Goal: Transaction & Acquisition: Purchase product/service

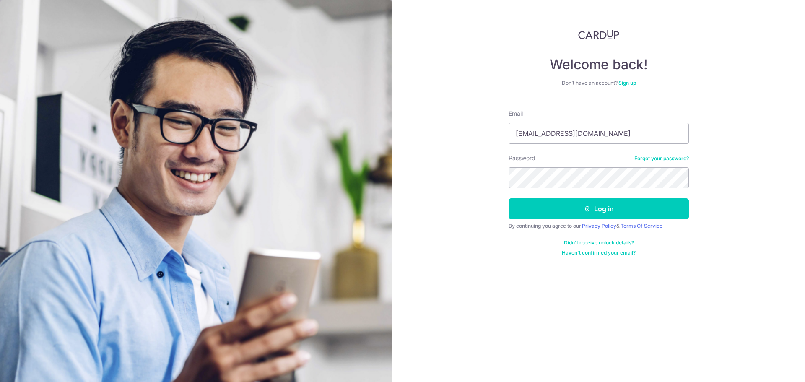
click at [509, 198] on button "Log in" at bounding box center [599, 208] width 180 height 21
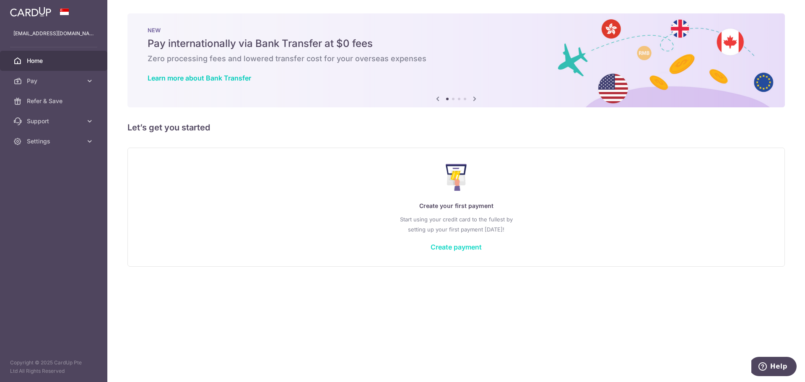
click at [444, 247] on link "Create payment" at bounding box center [456, 247] width 51 height 8
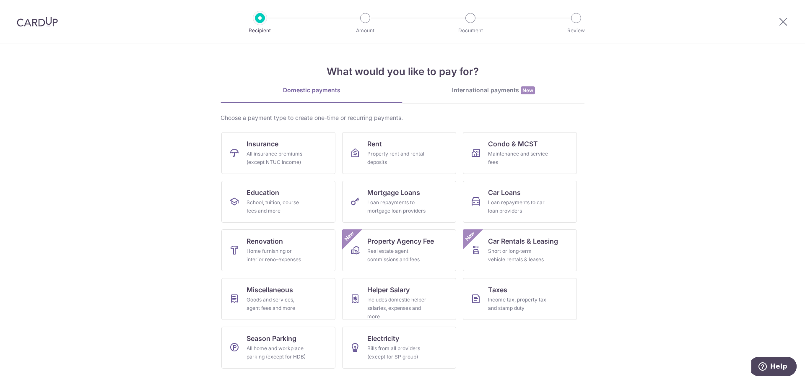
click at [478, 91] on div "International payments New" at bounding box center [494, 90] width 182 height 9
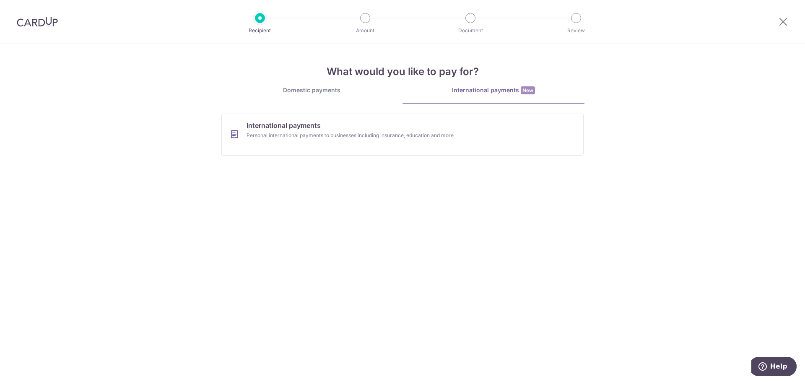
click at [318, 90] on div "Domestic payments" at bounding box center [312, 90] width 182 height 8
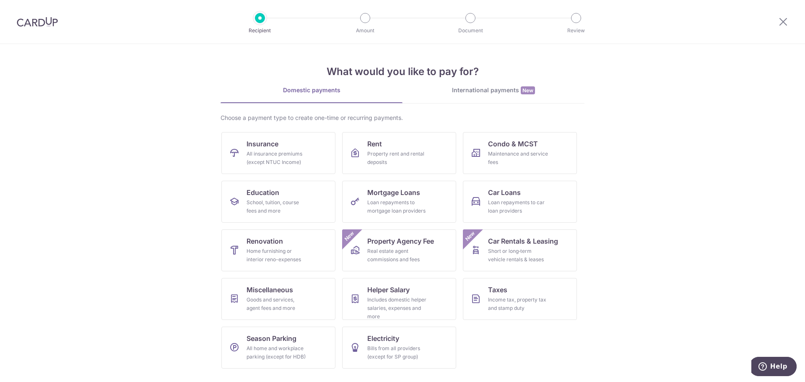
click at [475, 87] on div "International payments New" at bounding box center [494, 90] width 182 height 9
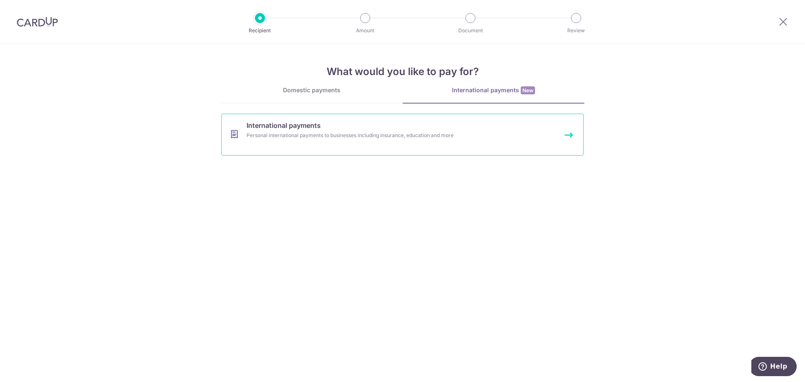
click at [361, 135] on div "Personal international payments to businesses including insurance, education an…" at bounding box center [392, 135] width 290 height 8
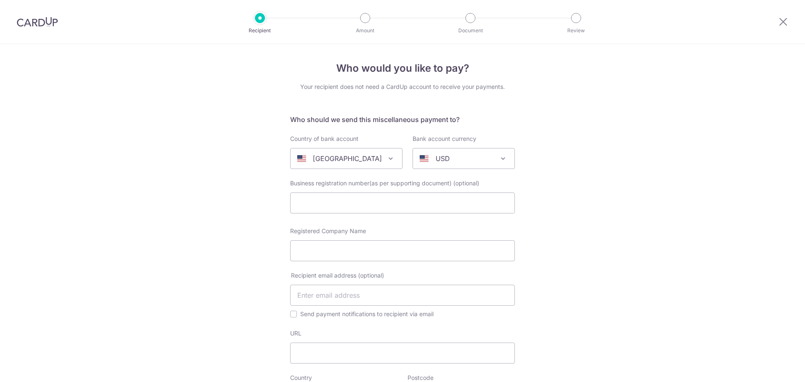
select select
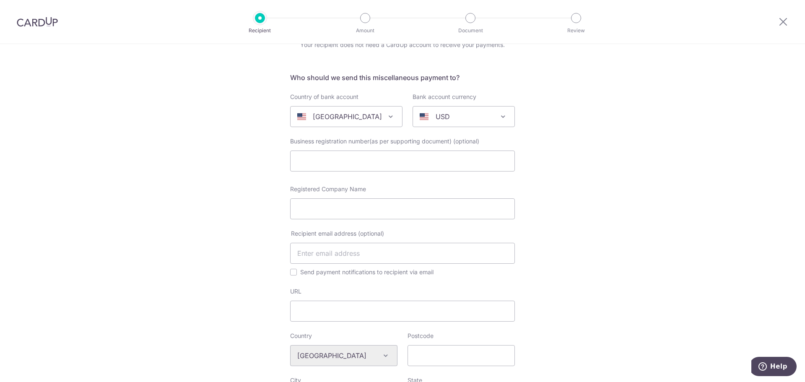
click at [364, 122] on span "[GEOGRAPHIC_DATA]" at bounding box center [347, 117] width 112 height 20
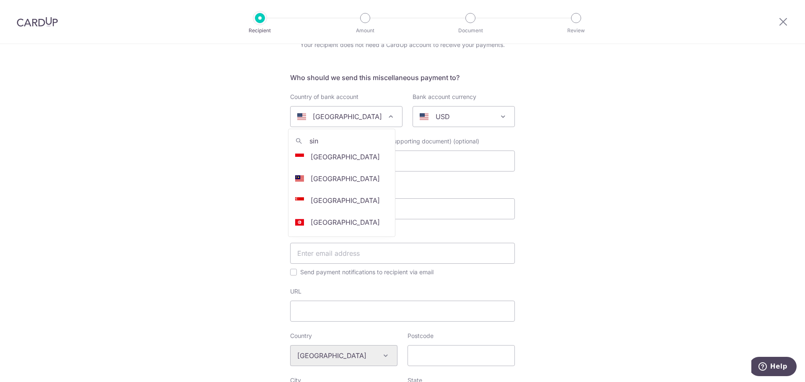
scroll to position [0, 0]
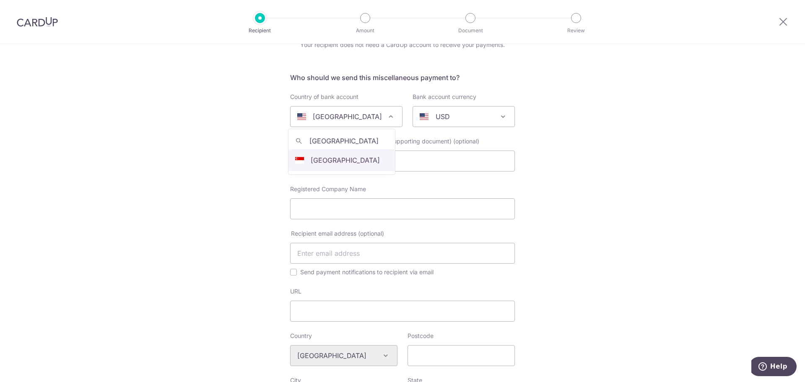
type input "singapore"
select select "199"
select select "Singapore"
select select
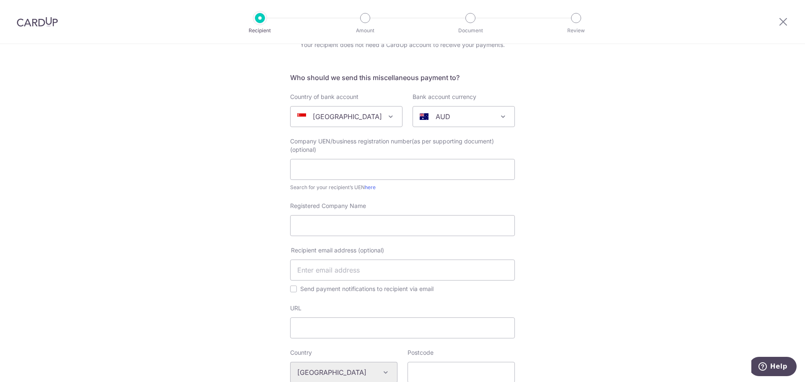
click at [425, 121] on div "AUD" at bounding box center [457, 117] width 75 height 10
type input "s"
type input "S"
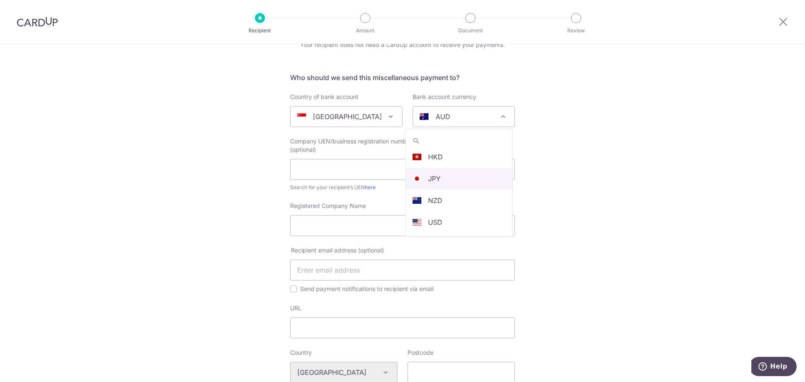
click at [545, 176] on div "Who would you like to pay? Your recipient does not need a CardUp account to rec…" at bounding box center [402, 374] width 805 height 744
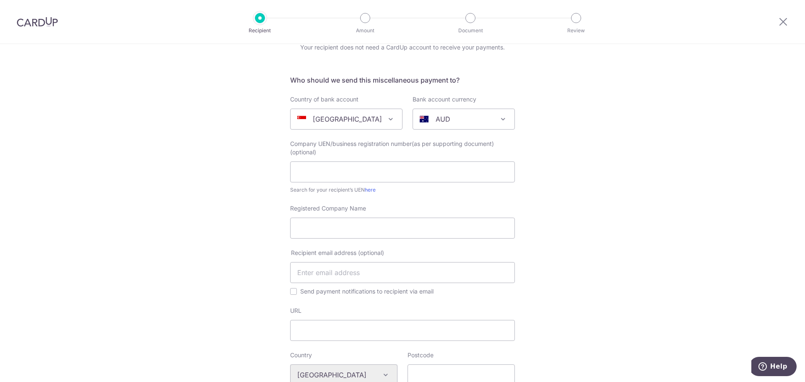
scroll to position [0, 0]
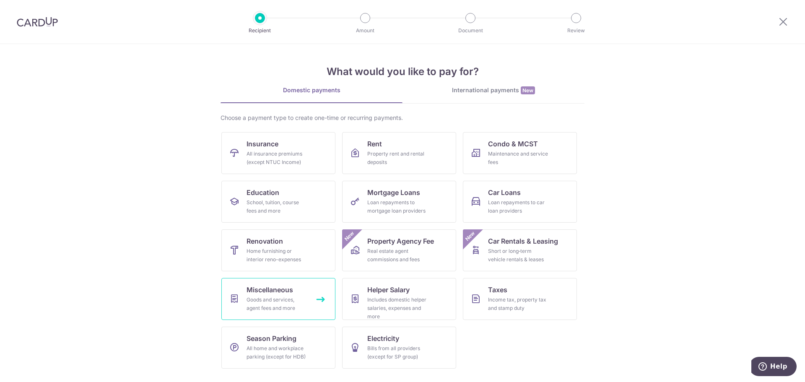
click at [286, 293] on span "Miscellaneous" at bounding box center [270, 290] width 47 height 10
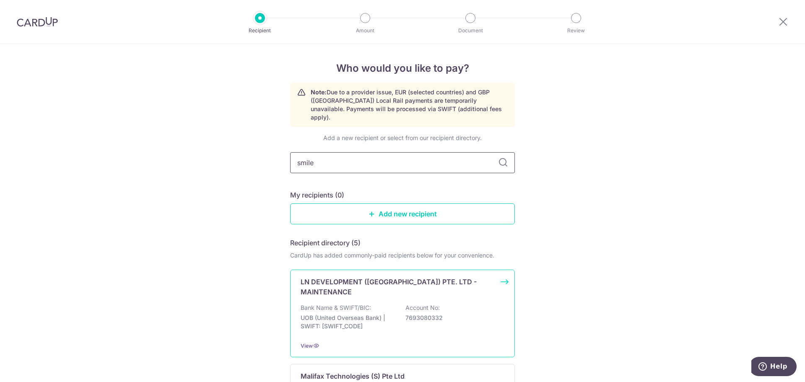
type input "smiley"
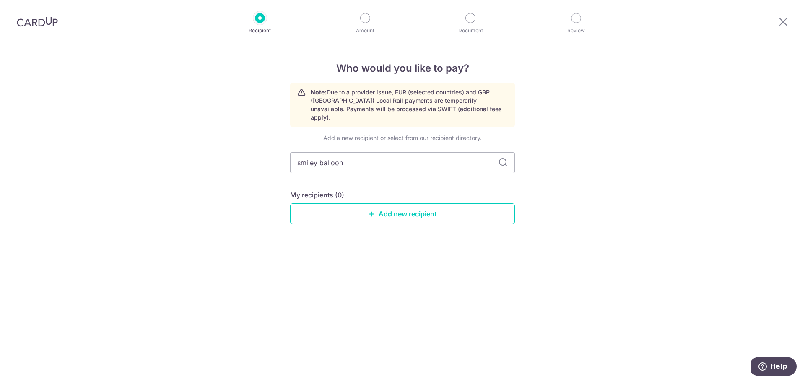
type input "smiley balloons"
click at [346, 203] on link "Add new recipient" at bounding box center [402, 213] width 225 height 21
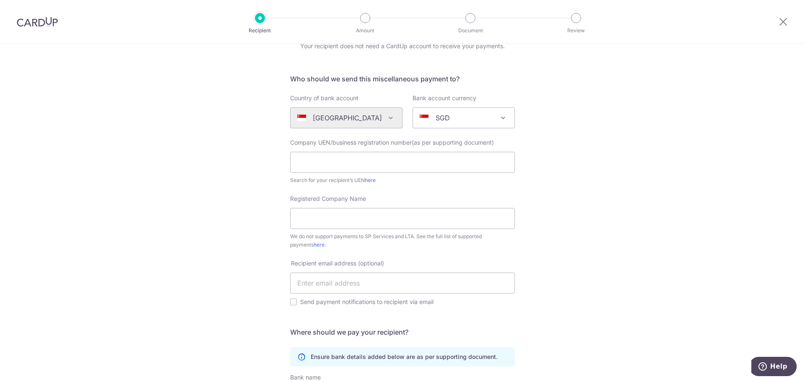
scroll to position [42, 0]
click at [347, 166] on input "text" at bounding box center [402, 161] width 225 height 21
click at [367, 179] on link "here" at bounding box center [370, 179] width 11 height 6
click at [328, 159] on input "text" at bounding box center [402, 161] width 225 height 21
paste input "53432821X"
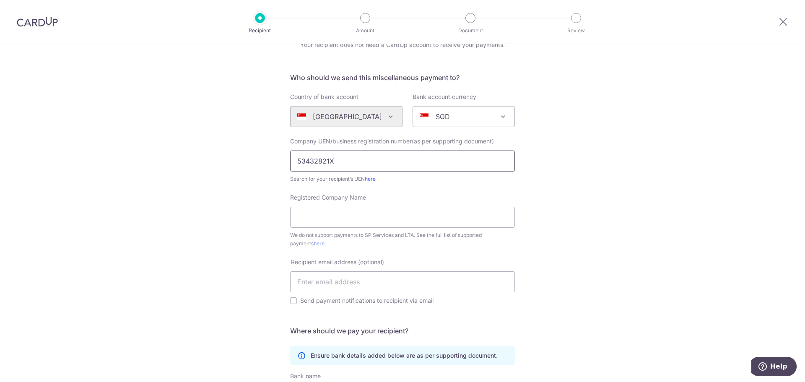
drag, startPoint x: 334, startPoint y: 164, endPoint x: 263, endPoint y: 162, distance: 71.3
click at [263, 162] on div "Who would you like to pay? Your recipient does not need a CardUp account to rec…" at bounding box center [402, 268] width 805 height 533
paste input "UEN"
type input "UEN 53432821X"
click at [261, 163] on div "Who would you like to pay? Your recipient does not need a CardUp account to rec…" at bounding box center [402, 268] width 805 height 533
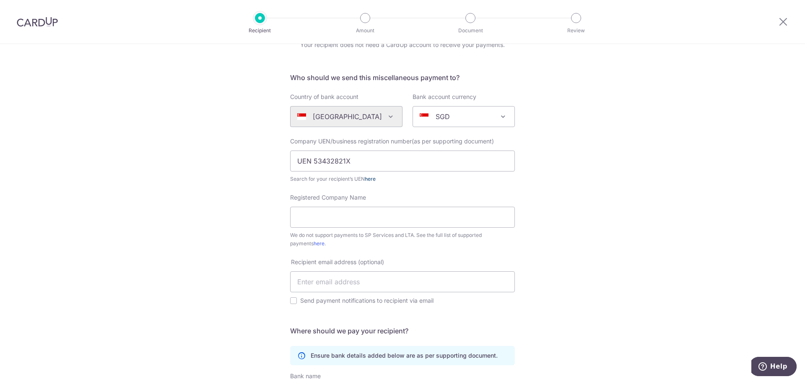
click at [372, 177] on link "here" at bounding box center [370, 179] width 11 height 6
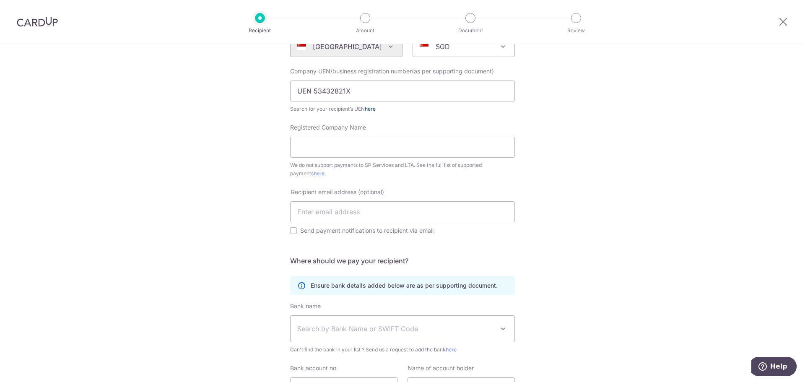
scroll to position [126, 0]
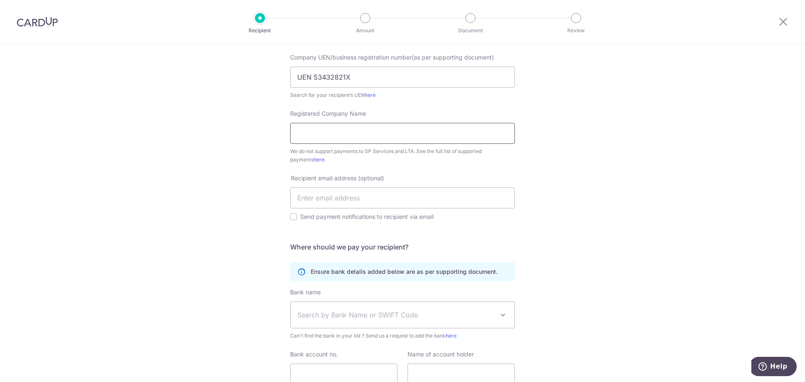
click at [384, 132] on input "Registered Company Name" at bounding box center [402, 133] width 225 height 21
click at [590, 200] on div "Who would you like to pay? Your recipient does not need a CardUp account to rec…" at bounding box center [402, 184] width 805 height 533
click at [342, 131] on input "Registered Company Name" at bounding box center [402, 133] width 225 height 21
paste input "SMILEY BALLOONS"
type input "SMILEY BALLOONS"
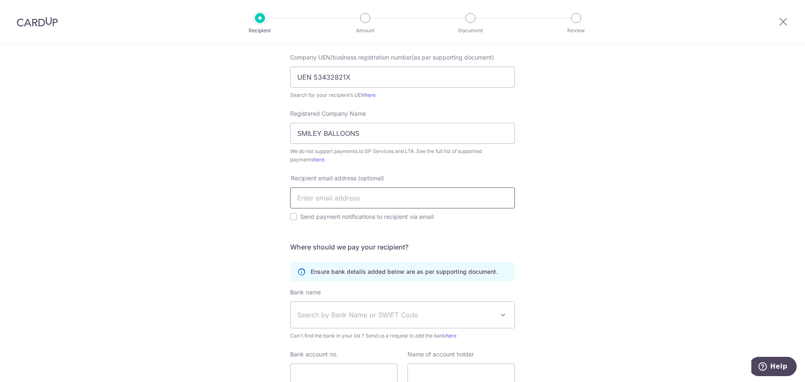
click at [370, 195] on input "text" at bounding box center [402, 197] width 225 height 21
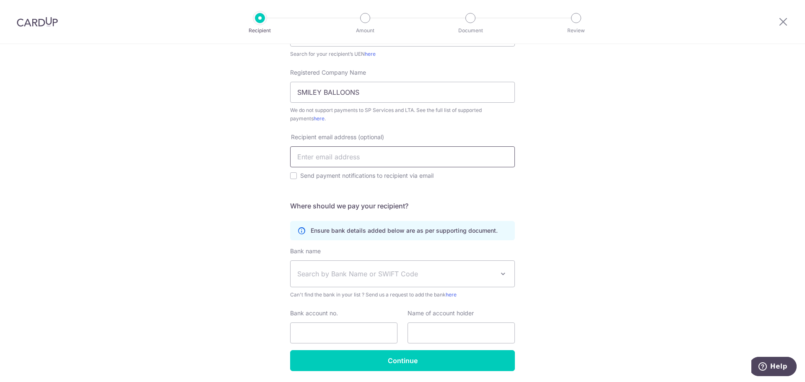
scroll to position [195, 0]
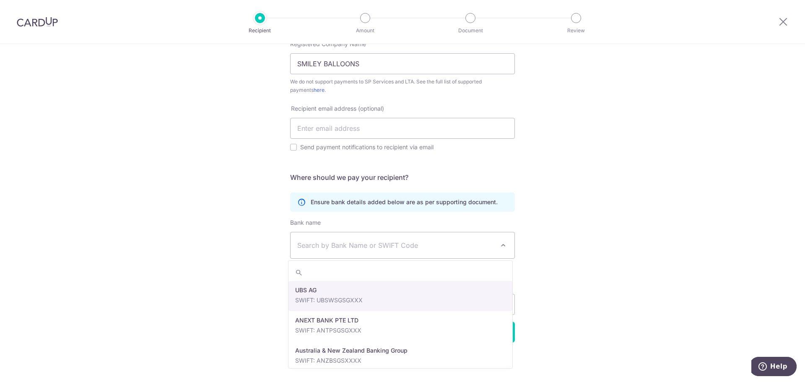
click at [382, 234] on span "Search by Bank Name or SWIFT Code" at bounding box center [403, 245] width 224 height 26
type input "p"
click at [583, 103] on div "Who would you like to pay? Your recipient does not need a CardUp account to rec…" at bounding box center [402, 115] width 805 height 533
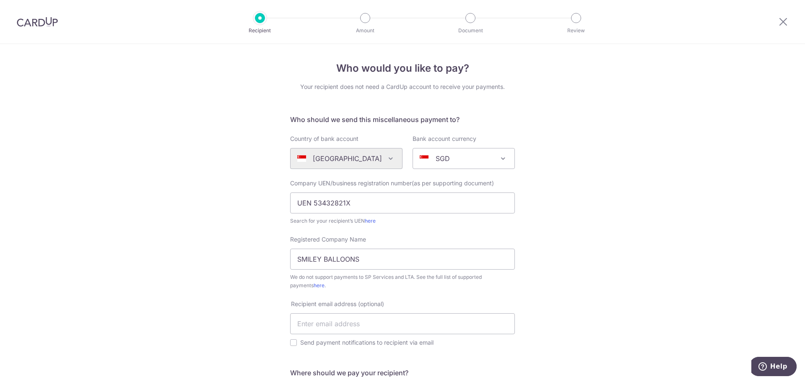
click at [39, 29] on div at bounding box center [37, 22] width 75 height 44
click at [47, 20] on img at bounding box center [37, 22] width 41 height 10
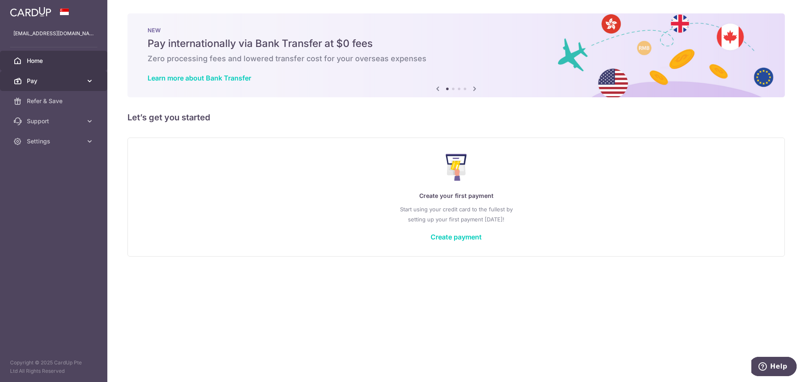
click at [62, 82] on span "Pay" at bounding box center [54, 81] width 55 height 8
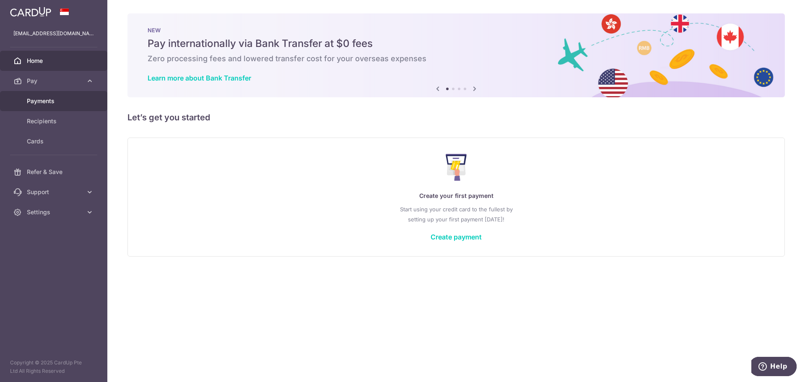
click at [63, 97] on span "Payments" at bounding box center [54, 101] width 55 height 8
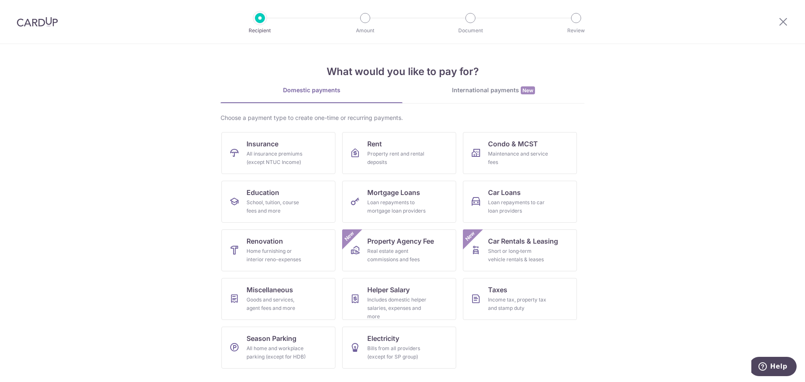
click at [30, 15] on div at bounding box center [37, 22] width 75 height 44
click at [31, 22] on img at bounding box center [37, 22] width 41 height 10
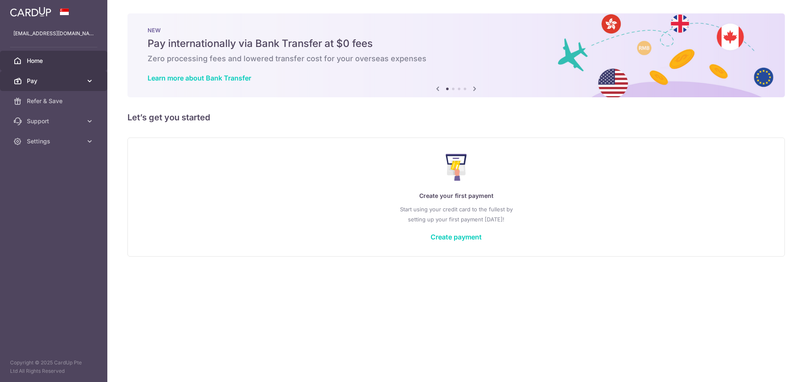
click at [63, 78] on span "Pay" at bounding box center [54, 81] width 55 height 8
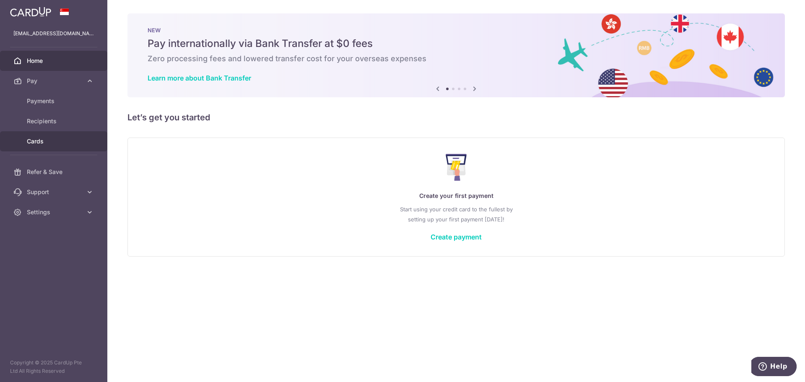
click at [50, 138] on span "Cards" at bounding box center [54, 141] width 55 height 8
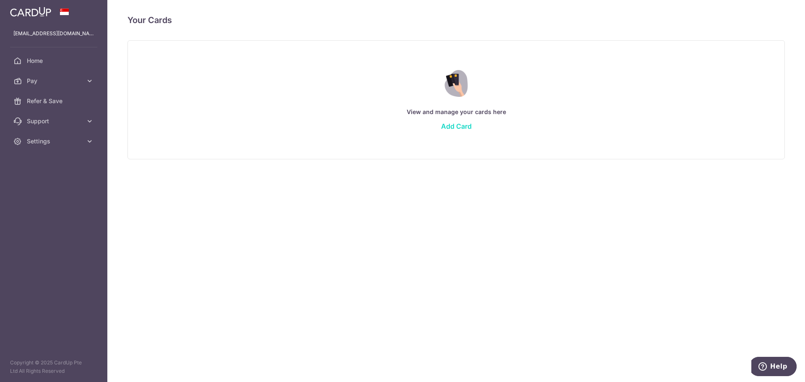
click at [450, 125] on link "Add Card" at bounding box center [456, 126] width 31 height 8
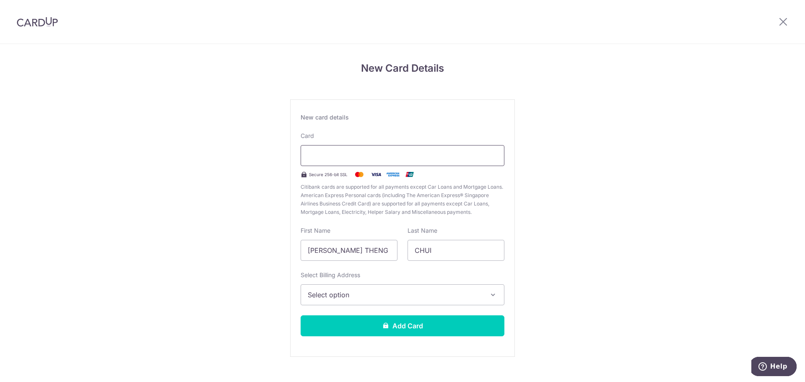
click at [401, 147] on div at bounding box center [403, 155] width 204 height 21
click at [28, 22] on img at bounding box center [37, 22] width 41 height 10
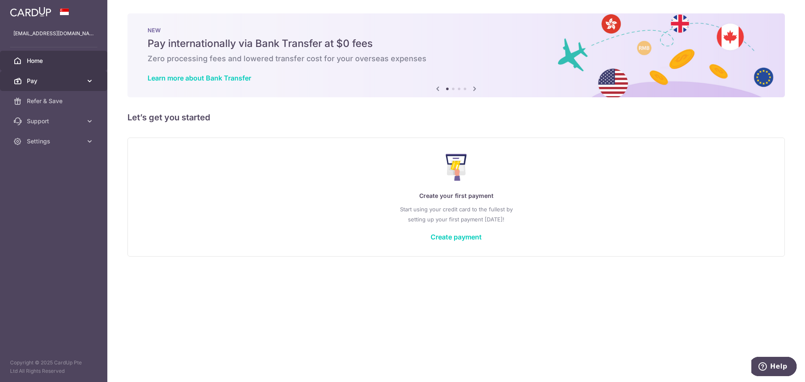
click at [47, 79] on span "Pay" at bounding box center [54, 81] width 55 height 8
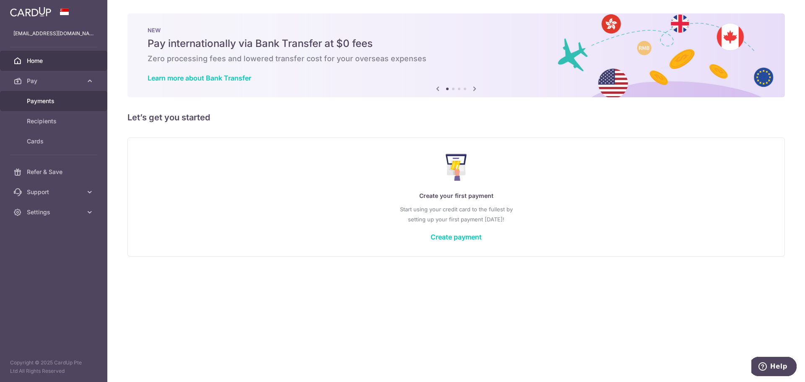
click at [51, 99] on span "Payments" at bounding box center [54, 101] width 55 height 8
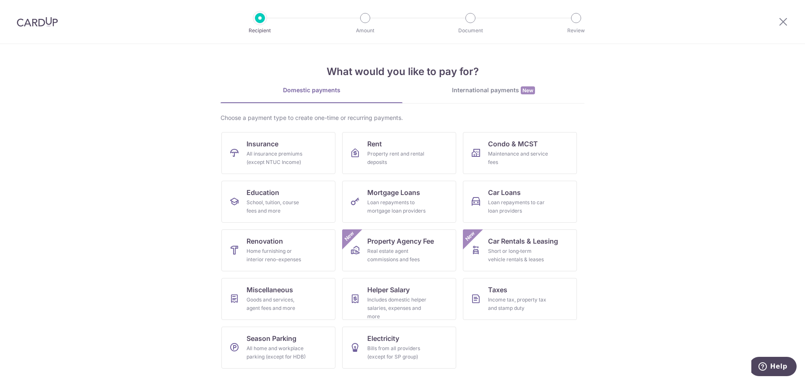
click at [33, 18] on img at bounding box center [37, 22] width 41 height 10
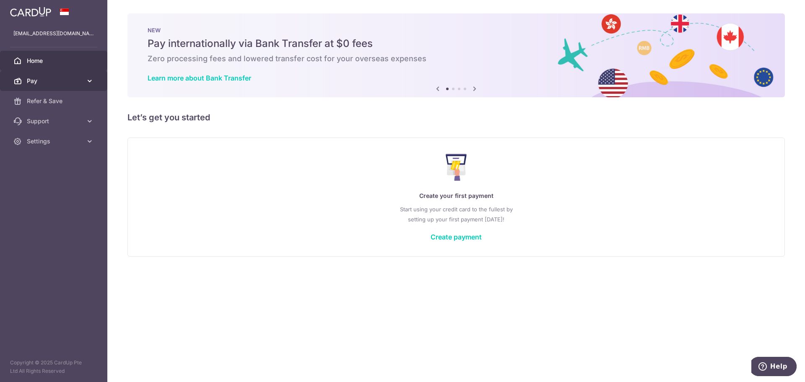
click at [48, 80] on span "Pay" at bounding box center [54, 81] width 55 height 8
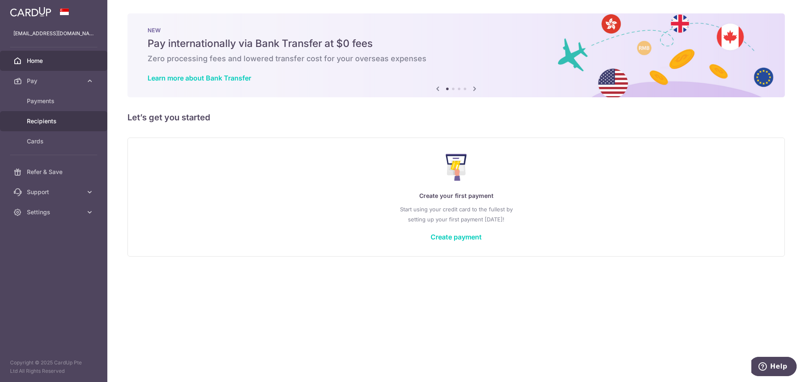
click at [50, 120] on span "Recipients" at bounding box center [54, 121] width 55 height 8
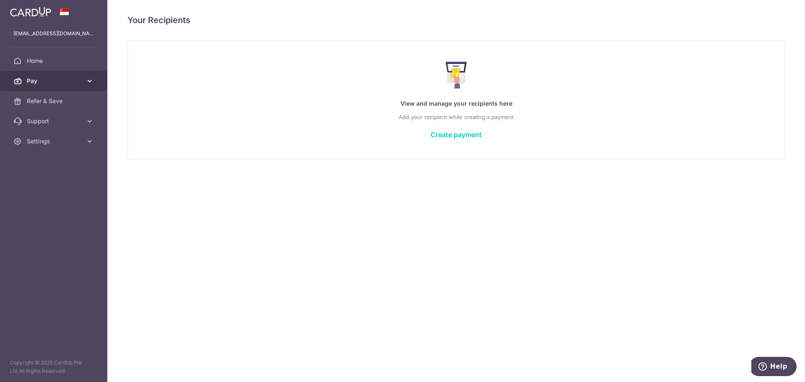
click at [68, 78] on span "Pay" at bounding box center [54, 81] width 55 height 8
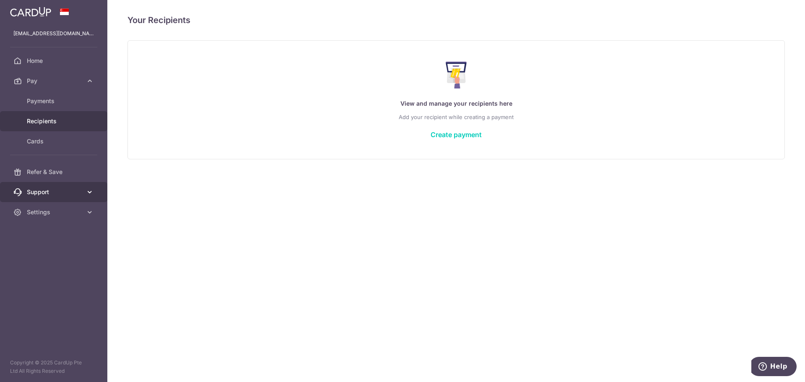
click at [57, 185] on link "Support" at bounding box center [53, 192] width 107 height 20
click at [67, 209] on span "FAQ" at bounding box center [54, 212] width 55 height 8
click at [59, 104] on span "Payments" at bounding box center [54, 101] width 55 height 8
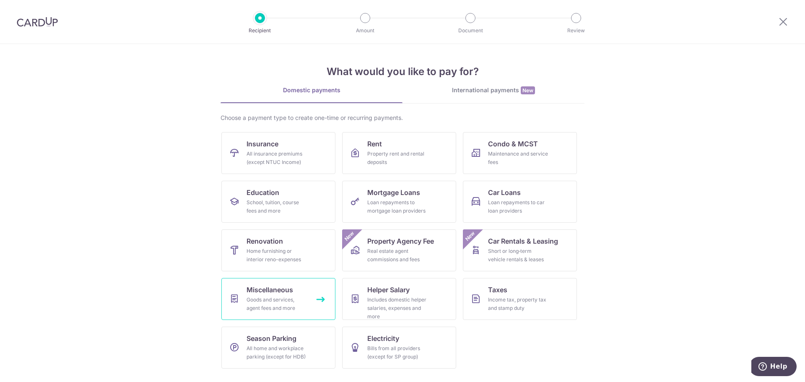
click at [294, 291] on link "Miscellaneous Goods and services, agent fees and more" at bounding box center [278, 299] width 114 height 42
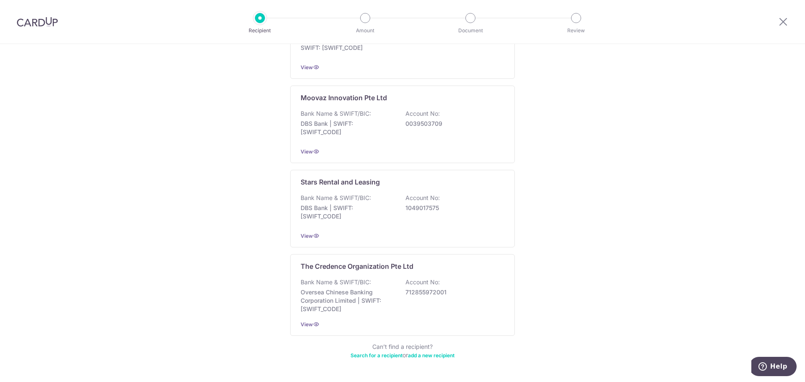
scroll to position [371, 0]
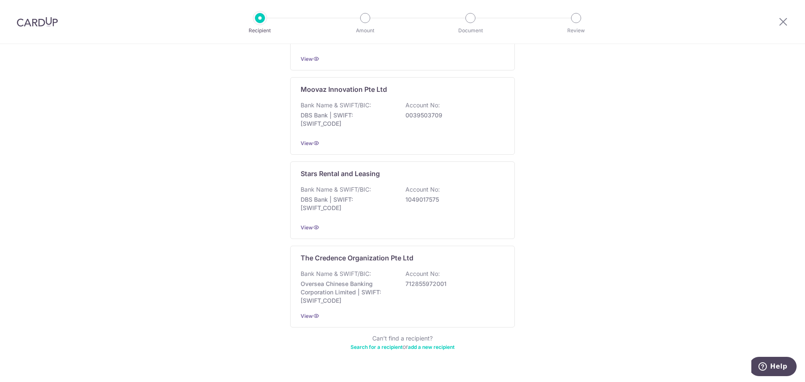
click at [385, 344] on link "Search for a recipient" at bounding box center [377, 347] width 52 height 6
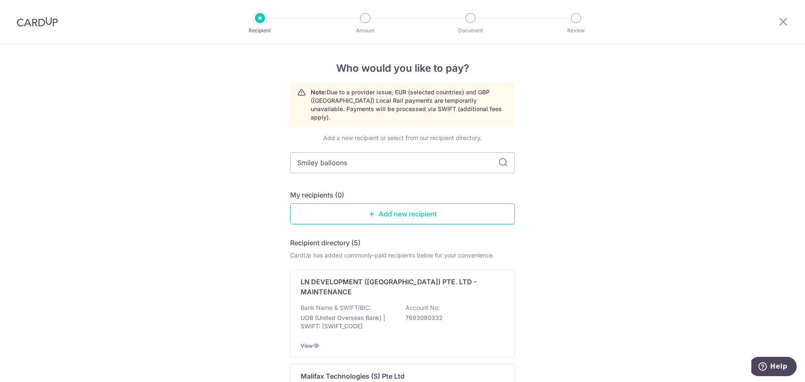
type input "Smiley balloons"
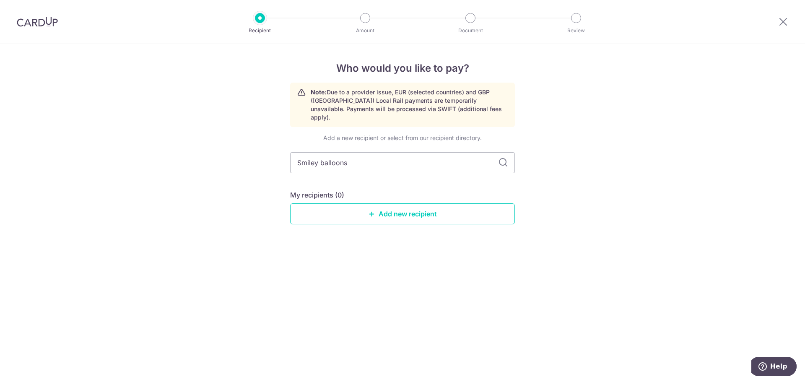
drag, startPoint x: 384, startPoint y: 160, endPoint x: 256, endPoint y: 149, distance: 128.0
click at [256, 149] on div "Who would you like to pay? Note: Due to a provider issue, EUR (selected countri…" at bounding box center [402, 213] width 805 height 338
type input "balloons"
drag, startPoint x: 341, startPoint y: 161, endPoint x: 248, endPoint y: 151, distance: 93.3
click at [248, 151] on div "Who would you like to pay? Note: Due to a provider issue, EUR (selected countri…" at bounding box center [402, 213] width 805 height 338
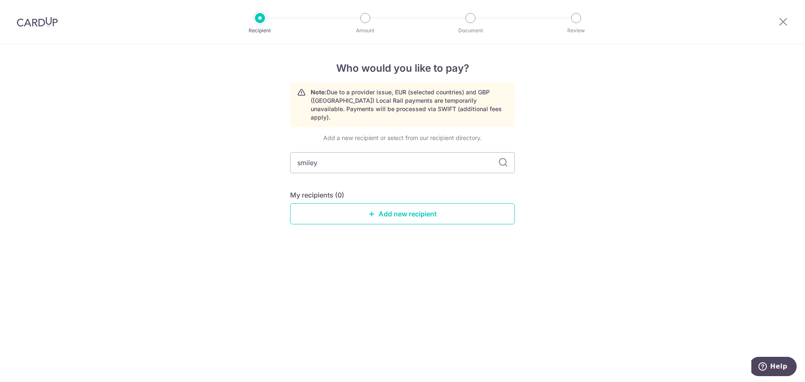
type input "smiley"
click at [247, 153] on div "Who would you like to pay? Note: Due to a provider issue, EUR (selected countri…" at bounding box center [402, 213] width 805 height 338
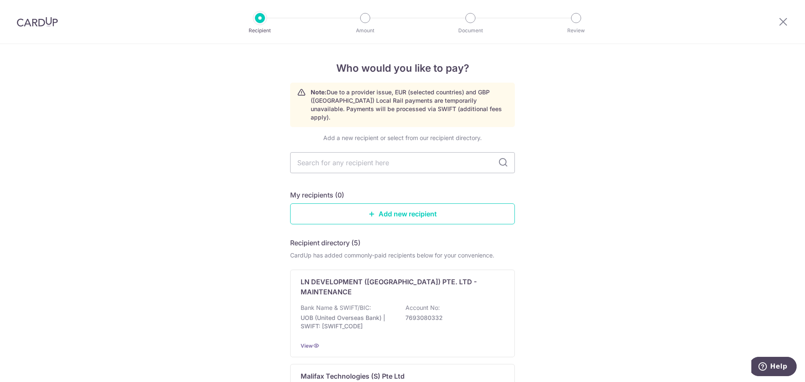
click at [358, 155] on input "text" at bounding box center [402, 162] width 225 height 21
paste input "SMILEY BALLOONS"
type input "SMILEY BALLOONS"
click at [496, 154] on input "SMILEY BALLOONS" at bounding box center [402, 162] width 225 height 21
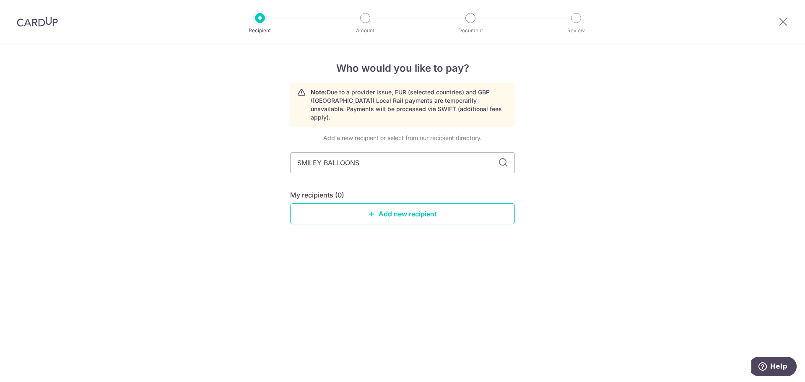
click at [502, 158] on icon at bounding box center [503, 163] width 10 height 10
click at [441, 203] on link "Add new recipient" at bounding box center [402, 213] width 225 height 21
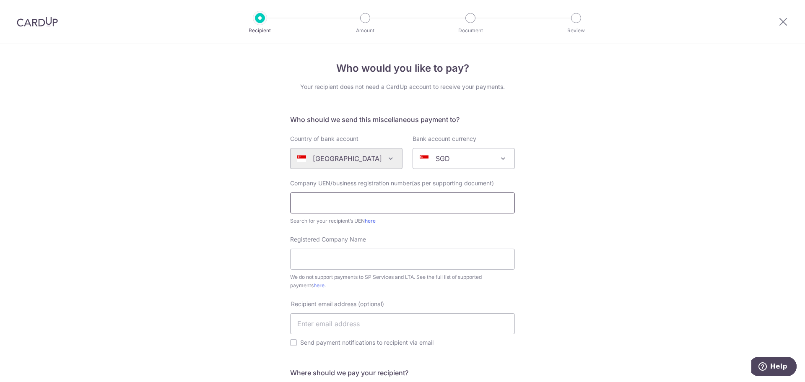
click at [439, 199] on input "text" at bounding box center [402, 203] width 225 height 21
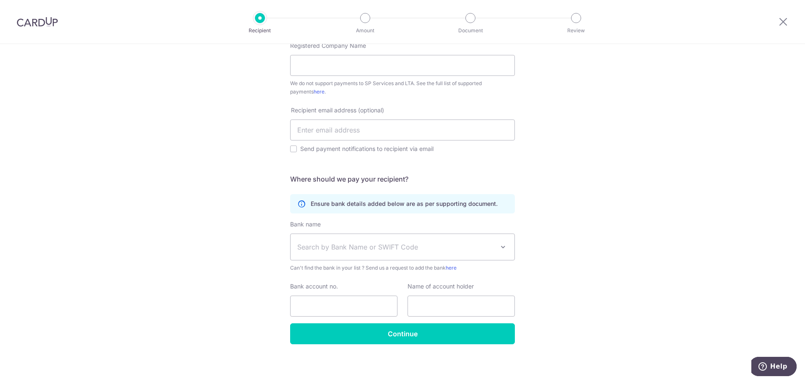
scroll to position [195, 0]
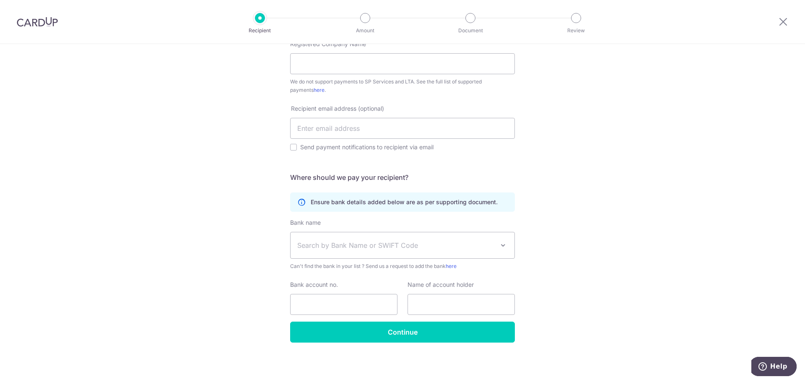
click at [562, 201] on div "Who would you like to pay? Your recipient does not need a CardUp account to rec…" at bounding box center [402, 115] width 805 height 533
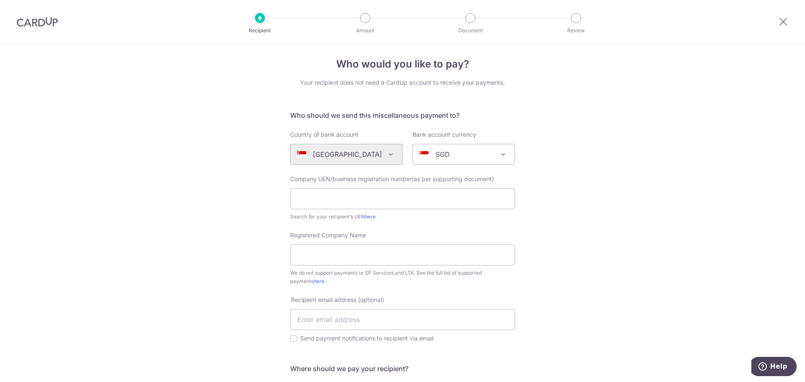
scroll to position [0, 0]
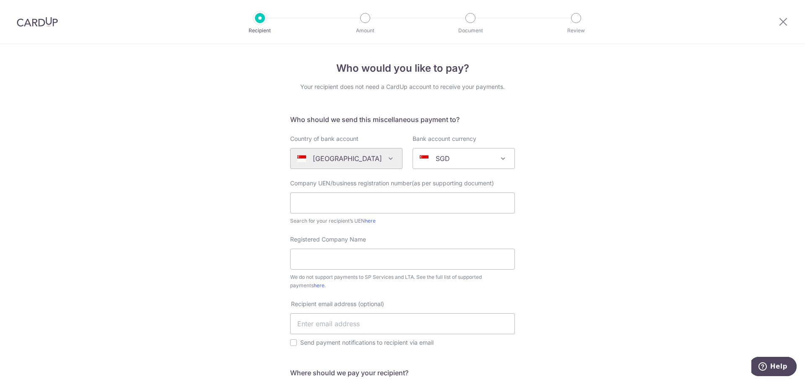
click at [27, 20] on img at bounding box center [37, 22] width 41 height 10
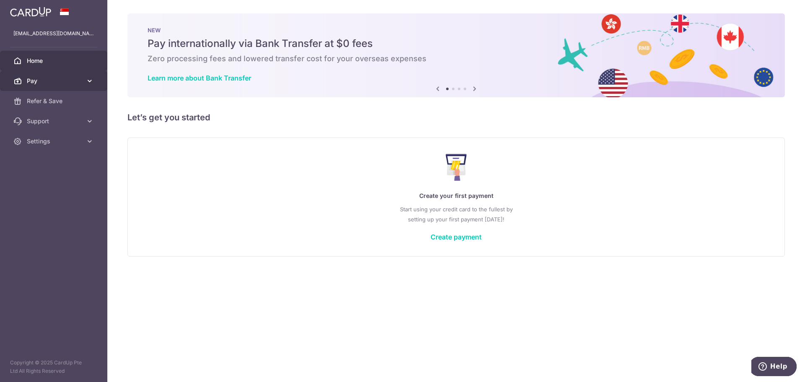
click at [60, 76] on link "Pay" at bounding box center [53, 81] width 107 height 20
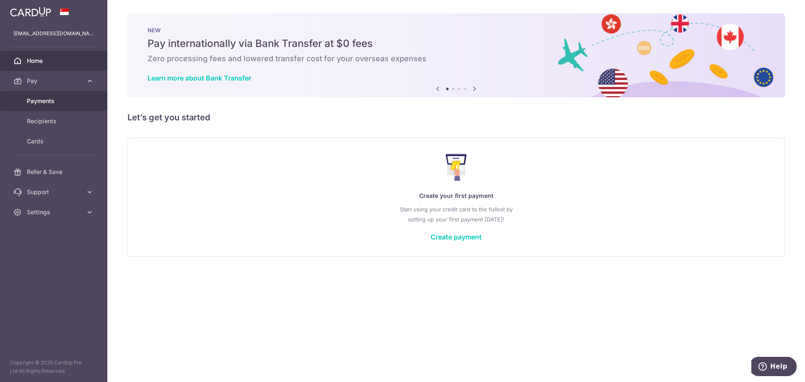
click at [55, 104] on span "Payments" at bounding box center [54, 101] width 55 height 8
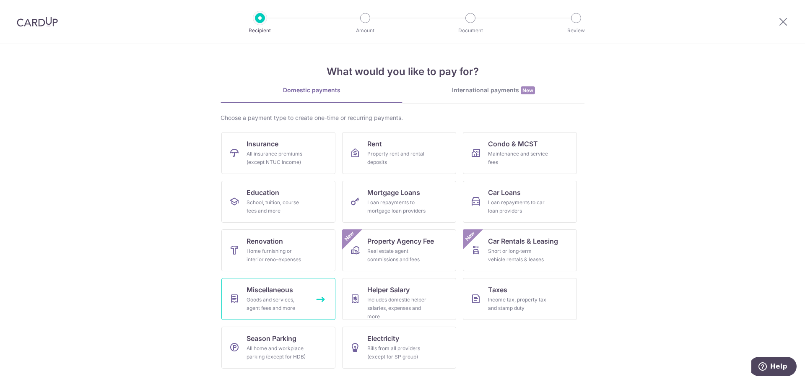
click at [308, 297] on link "Miscellaneous Goods and services, agent fees and more" at bounding box center [278, 299] width 114 height 42
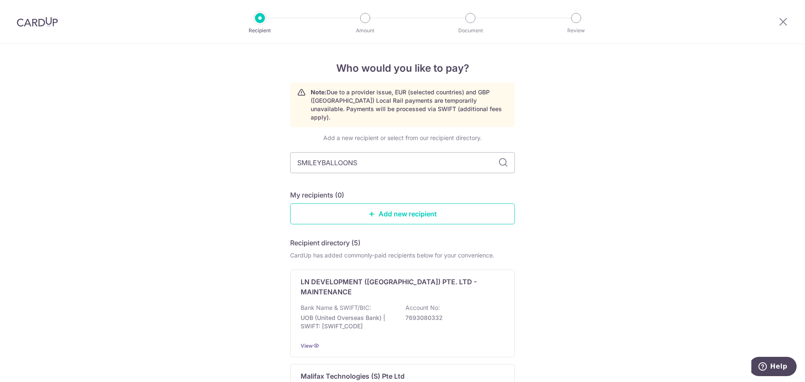
type input "SMILEYBALLOONS"
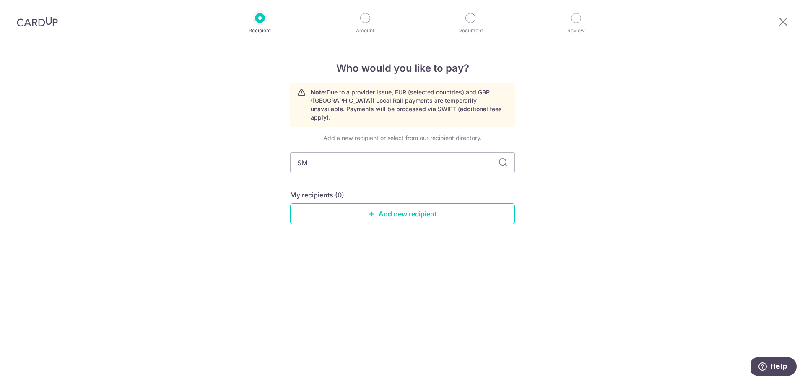
type input "S"
type input "SMILEY"
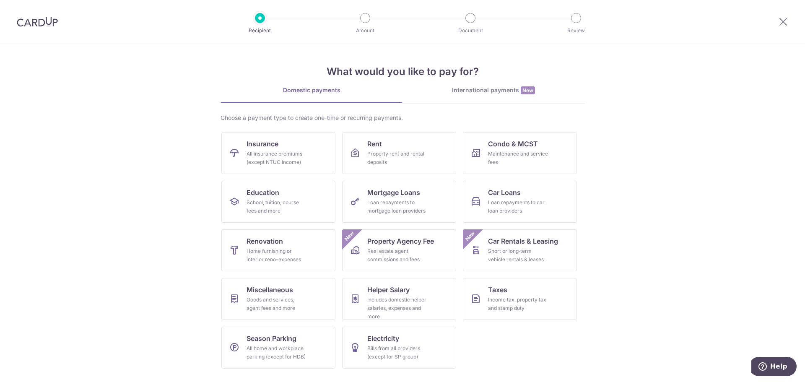
click at [676, 200] on section "What would you like to pay for? Domestic payments International payments New Ch…" at bounding box center [402, 213] width 805 height 338
click at [276, 294] on span "Miscellaneous" at bounding box center [270, 290] width 47 height 10
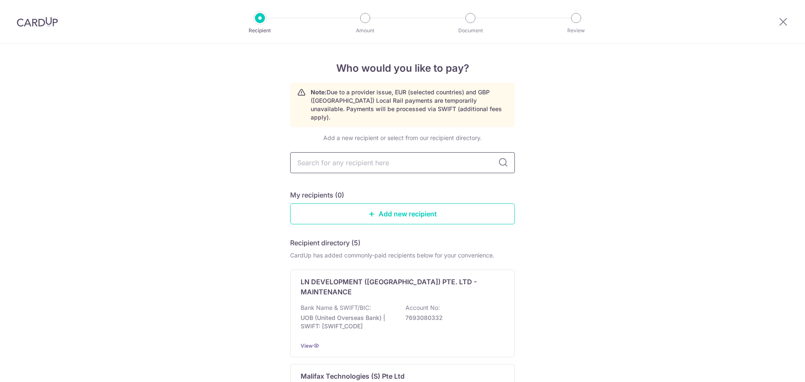
click at [371, 158] on input "text" at bounding box center [402, 162] width 225 height 21
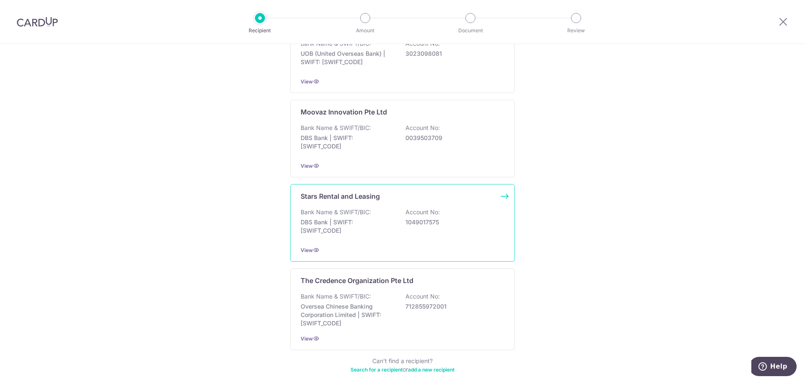
scroll to position [371, 0]
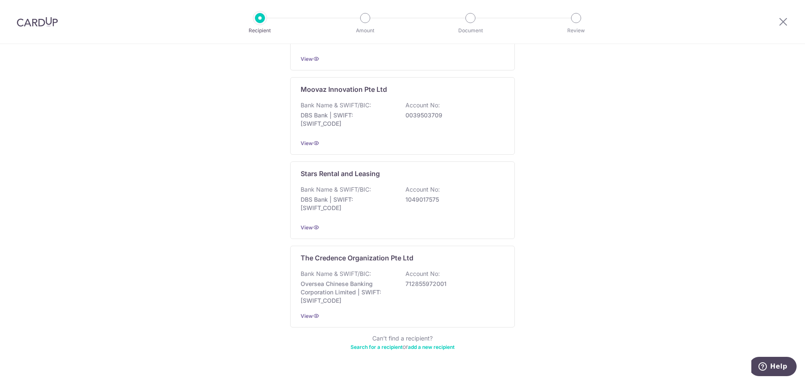
click at [424, 344] on link "add a new recipient" at bounding box center [431, 347] width 47 height 6
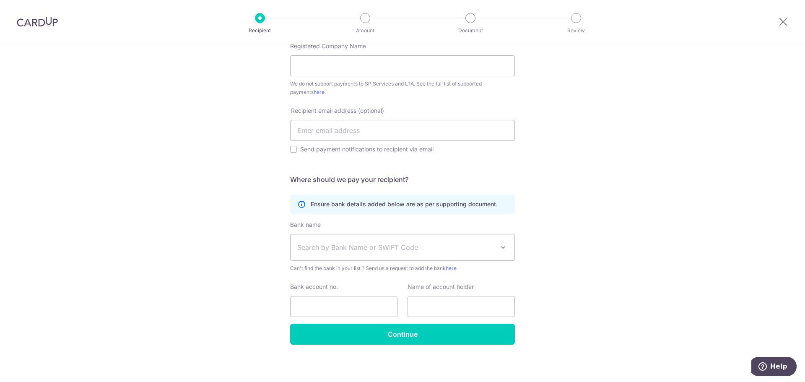
scroll to position [195, 0]
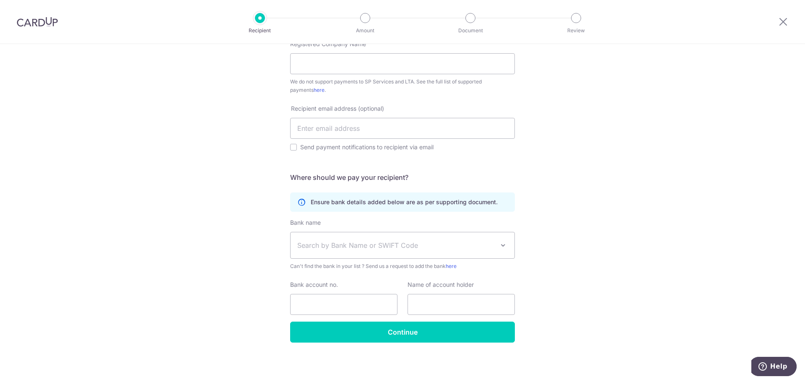
click at [381, 239] on span "Search by Bank Name or SWIFT Code" at bounding box center [403, 245] width 224 height 26
click at [246, 218] on div "Who would you like to pay? Your recipient does not need a CardUp account to rec…" at bounding box center [402, 115] width 805 height 533
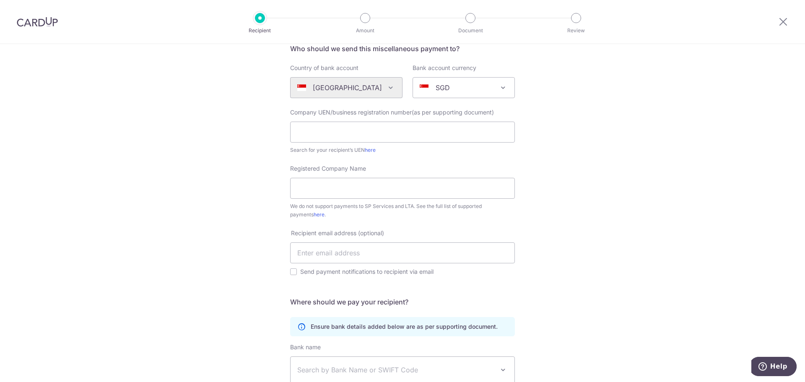
scroll to position [84, 0]
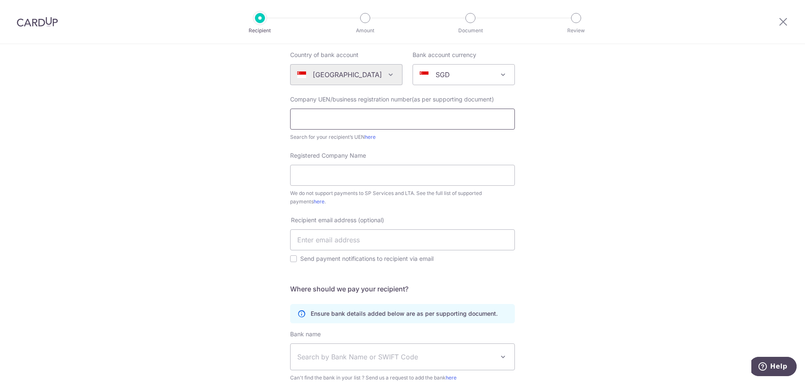
click at [405, 124] on input "text" at bounding box center [402, 119] width 225 height 21
type input "UEN 53432821X"
click at [346, 172] on input "Registered Company Name" at bounding box center [402, 175] width 225 height 21
type input "SMILEY BALLOONS"
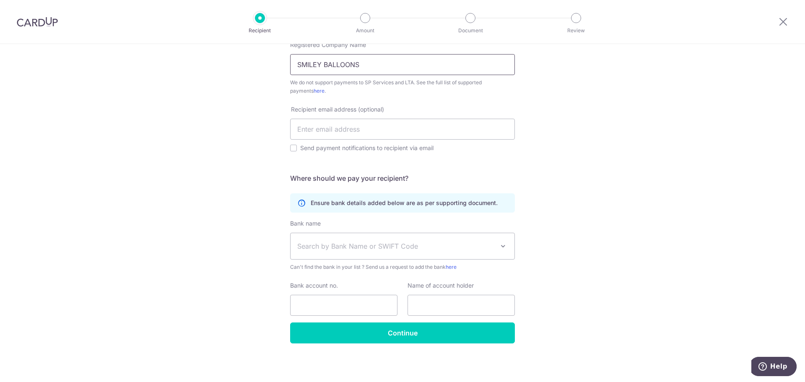
scroll to position [195, 0]
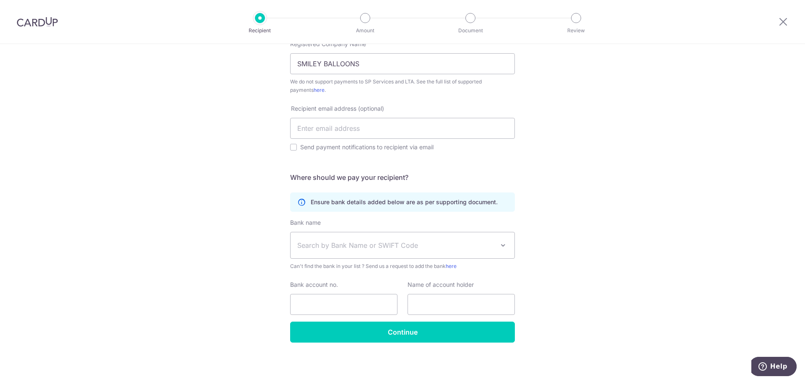
click at [399, 245] on span "Search by Bank Name or SWIFT Code" at bounding box center [395, 245] width 197 height 10
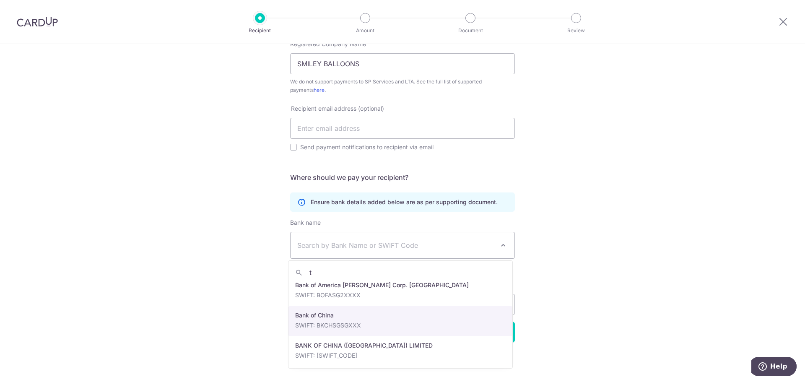
scroll to position [0, 0]
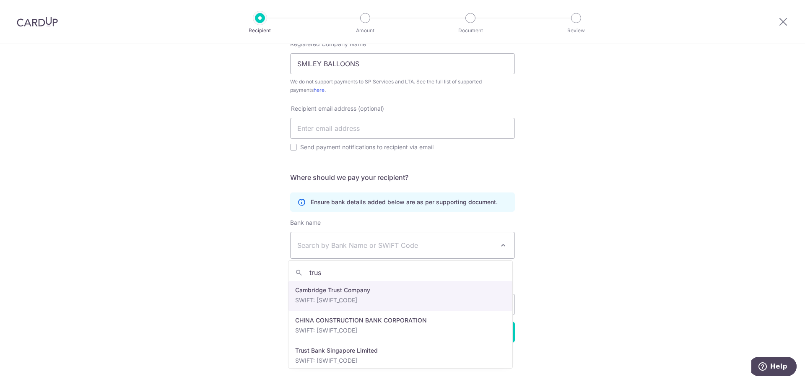
type input "trust"
drag, startPoint x: 335, startPoint y: 268, endPoint x: 270, endPoint y: 268, distance: 65.0
click at [273, 268] on div "Who would you like to pay? Your recipient does not need a CardUp account to rec…" at bounding box center [402, 115] width 805 height 533
click at [270, 268] on div "Who would you like to pay? Your recipient does not need a CardUp account to rec…" at bounding box center [402, 115] width 805 height 533
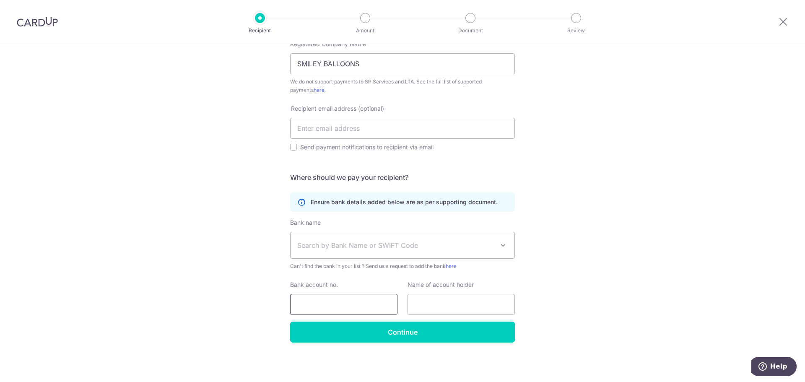
click at [325, 299] on input "Bank account no." at bounding box center [343, 304] width 107 height 21
click at [612, 213] on div "Who would you like to pay? Your recipient does not need a CardUp account to rec…" at bounding box center [402, 115] width 805 height 533
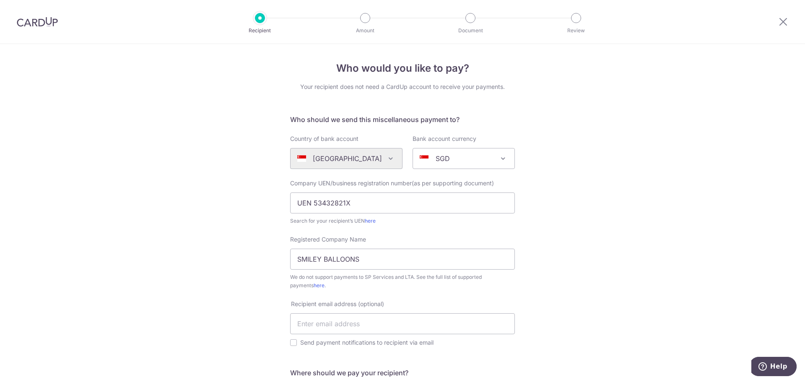
click at [36, 24] on img at bounding box center [37, 22] width 41 height 10
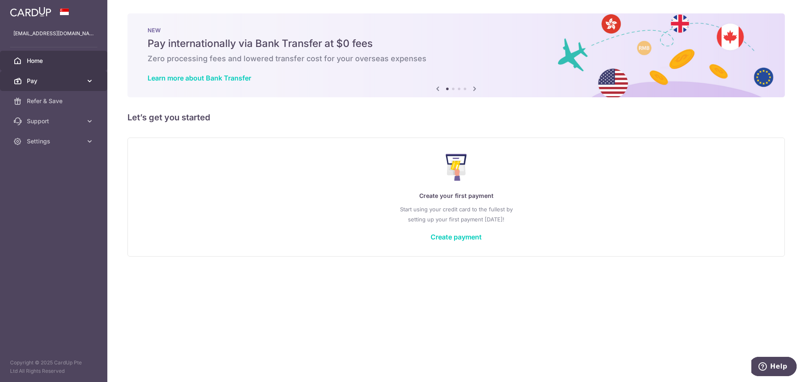
click at [72, 78] on span "Pay" at bounding box center [54, 81] width 55 height 8
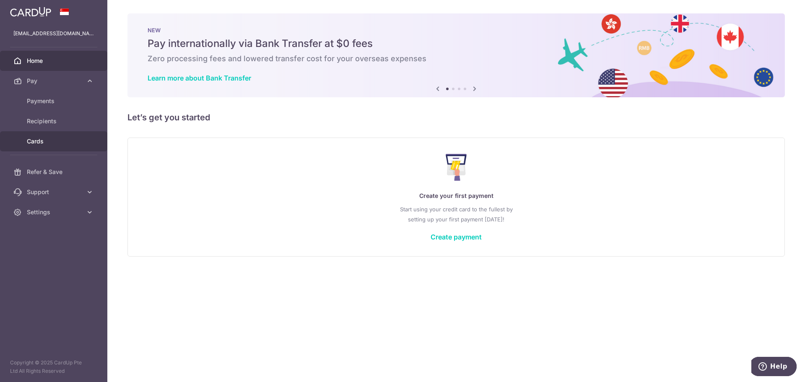
click at [59, 140] on span "Cards" at bounding box center [54, 141] width 55 height 8
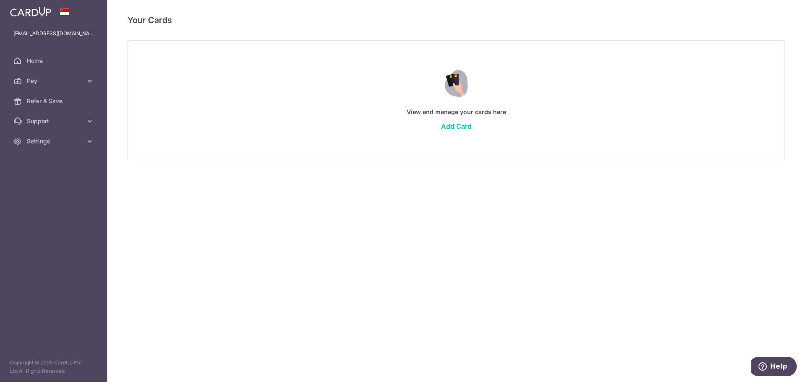
click at [463, 133] on div "View and manage your cards here Add Card" at bounding box center [456, 99] width 637 height 73
click at [462, 129] on link "Add Card" at bounding box center [456, 126] width 31 height 8
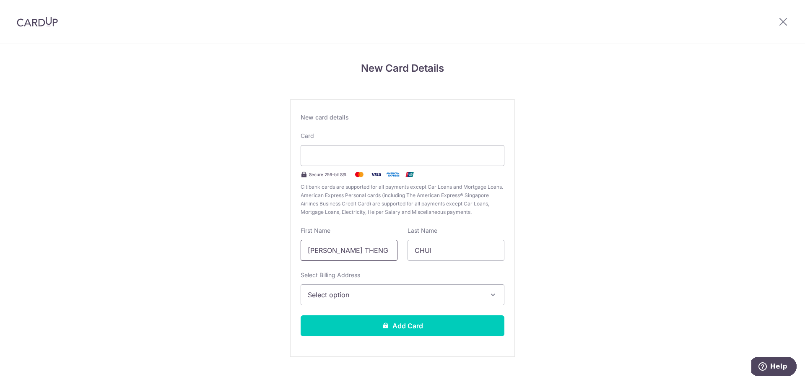
drag, startPoint x: 377, startPoint y: 252, endPoint x: 338, endPoint y: 250, distance: 38.2
click at [338, 250] on input "BRENDAN YU THENG" at bounding box center [349, 250] width 97 height 21
type input "BRENDAN"
click at [321, 296] on span "Select option" at bounding box center [395, 295] width 174 height 10
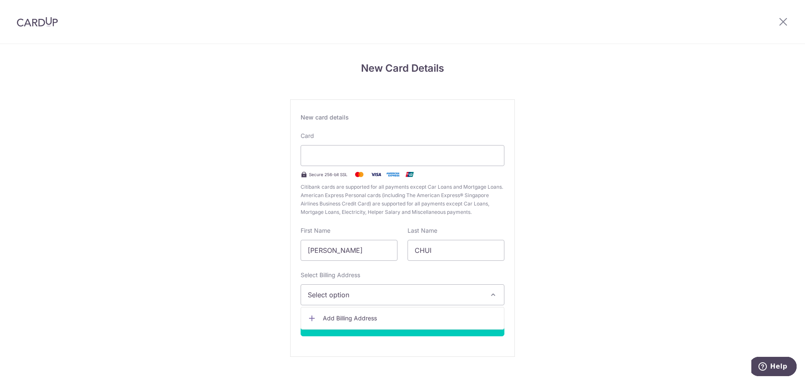
drag, startPoint x: 274, startPoint y: 300, endPoint x: 279, endPoint y: 300, distance: 5.1
click at [273, 299] on div "New Card Details New card details Card Secure 256-bit SSL Citibank cards are su…" at bounding box center [402, 220] width 805 height 352
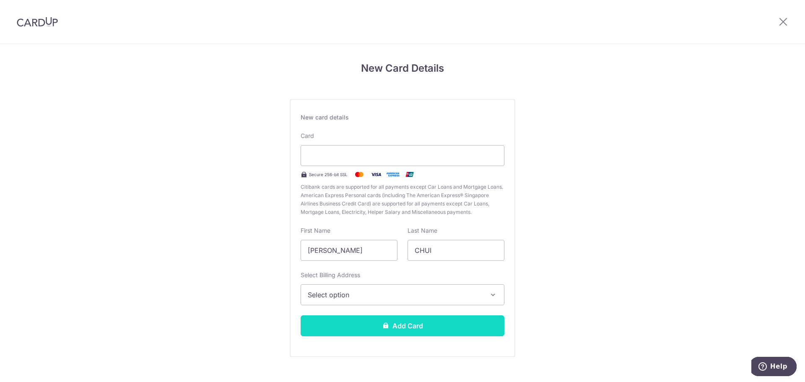
click at [344, 324] on button "Add Card" at bounding box center [403, 325] width 204 height 21
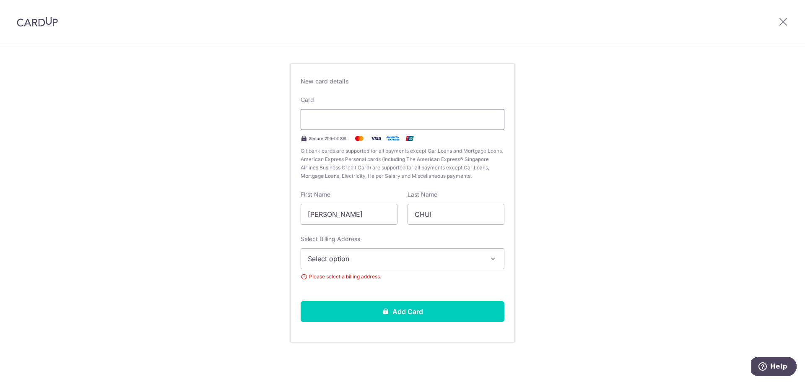
scroll to position [36, 0]
click at [390, 253] on button "Select option" at bounding box center [403, 258] width 204 height 21
click at [380, 278] on link "Add Billing Address" at bounding box center [402, 282] width 203 height 15
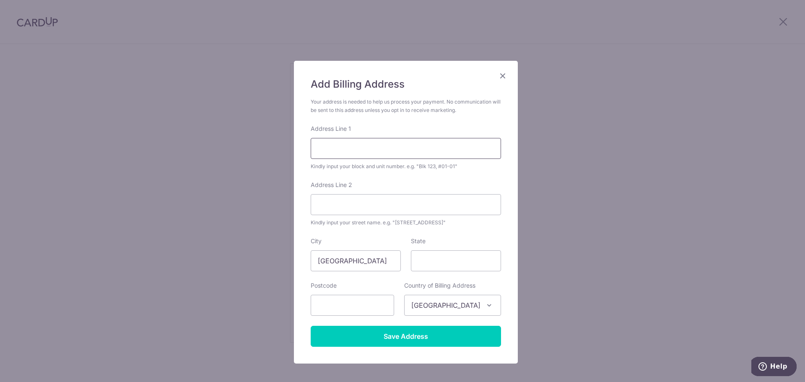
click at [383, 149] on input "Address Line 1" at bounding box center [406, 148] width 190 height 21
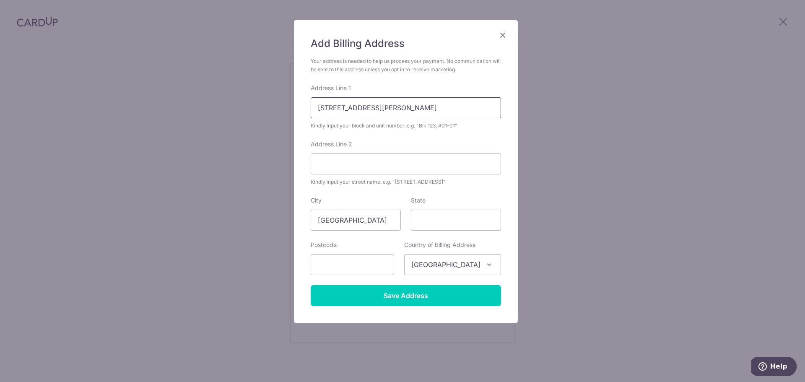
scroll to position [42, 0]
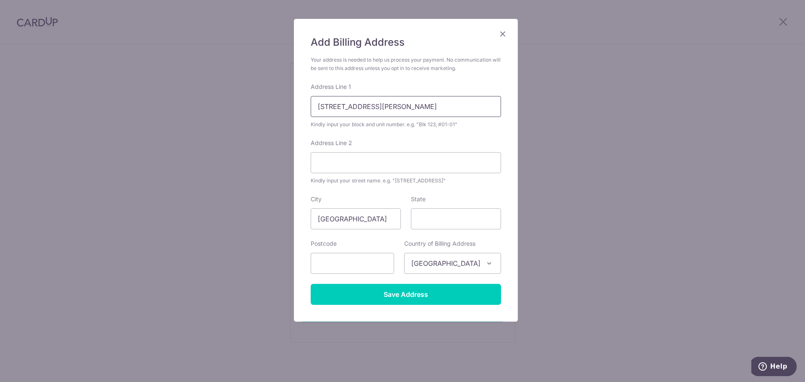
drag, startPoint x: 391, startPoint y: 111, endPoint x: 278, endPoint y: 107, distance: 112.9
click at [278, 107] on div "Add Billing Address Your address is needed to help us process your payment. No …" at bounding box center [402, 191] width 805 height 382
type input "Blk 32, #18-20"
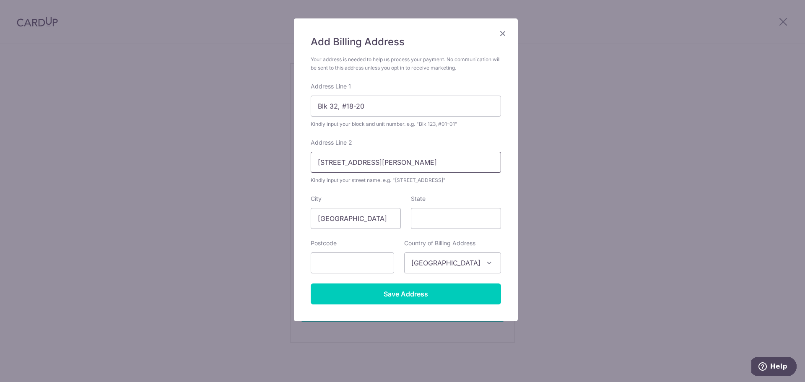
drag, startPoint x: 325, startPoint y: 162, endPoint x: 299, endPoint y: 159, distance: 25.7
click at [300, 159] on div "Add Billing Address Your address is needed to help us process your payment. No …" at bounding box center [406, 169] width 224 height 303
type input "Segar Road"
click at [448, 216] on input "State" at bounding box center [456, 218] width 90 height 21
type input "[GEOGRAPHIC_DATA]"
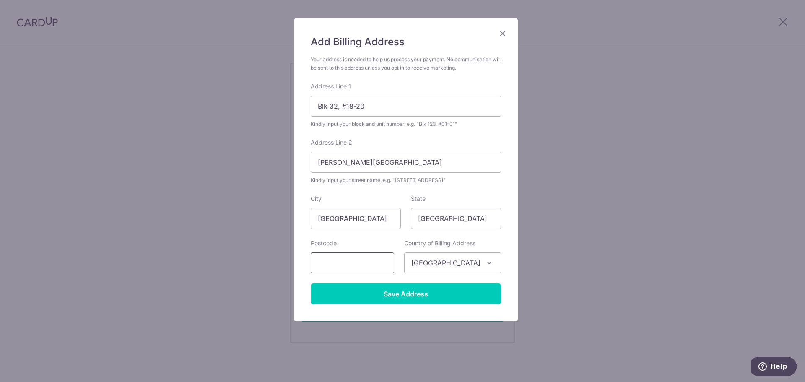
click at [366, 256] on input "text" at bounding box center [352, 262] width 83 height 21
type input "5"
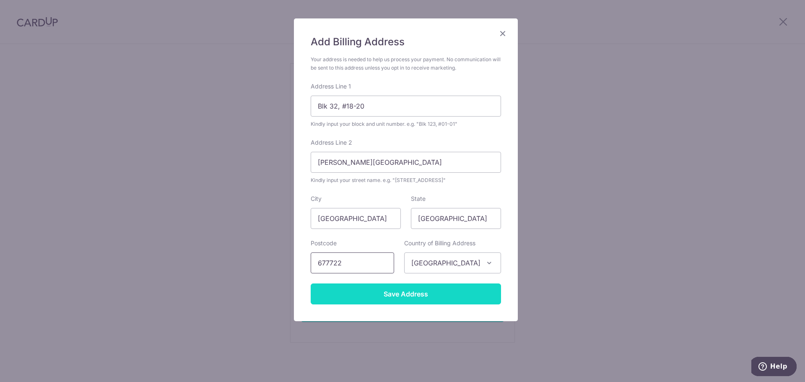
type input "677722"
click at [394, 293] on input "Save Address" at bounding box center [406, 294] width 190 height 21
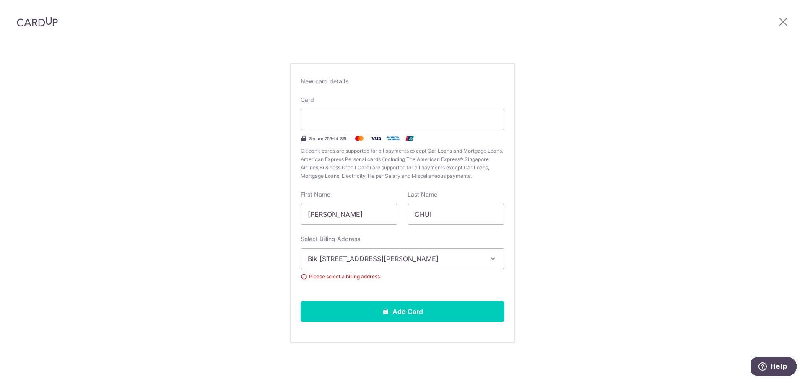
click at [580, 178] on div "New Card Details New card details Please enter valid card details. Card Secure …" at bounding box center [402, 195] width 805 height 374
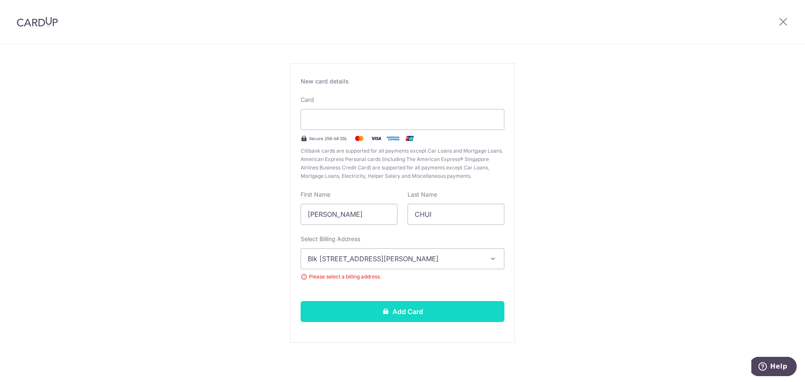
click at [452, 314] on button "Add Card" at bounding box center [403, 311] width 204 height 21
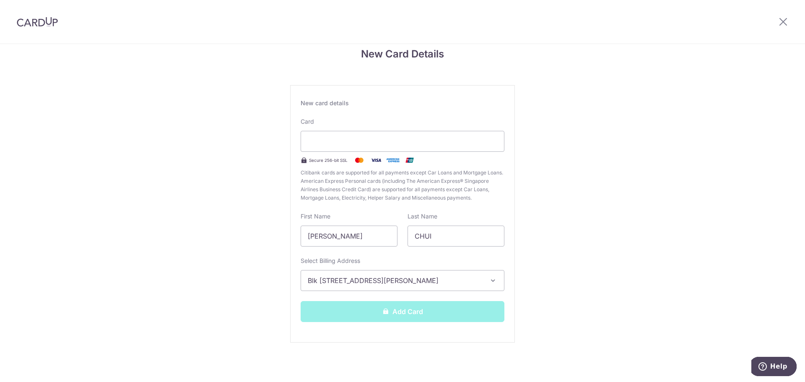
scroll to position [14, 0]
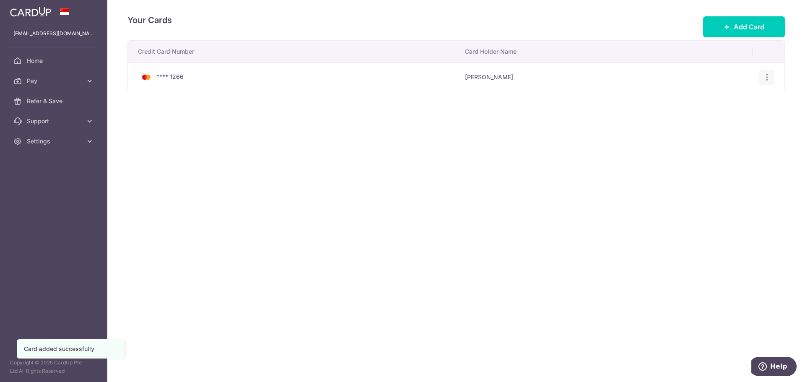
click at [762, 71] on div "View/Edit [GEOGRAPHIC_DATA]" at bounding box center [768, 78] width 16 height 16
drag, startPoint x: 691, startPoint y: 121, endPoint x: 622, endPoint y: 125, distance: 68.9
click at [678, 124] on div "Your Cards Add Card Credit Card Number Card Holder Name **** 1266 [PERSON_NAME]…" at bounding box center [456, 191] width 698 height 382
click at [71, 77] on span "Pay" at bounding box center [54, 81] width 55 height 8
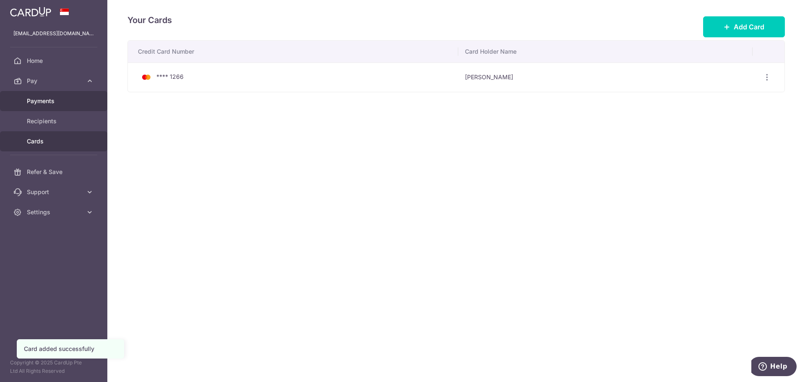
click at [65, 103] on span "Payments" at bounding box center [54, 101] width 55 height 8
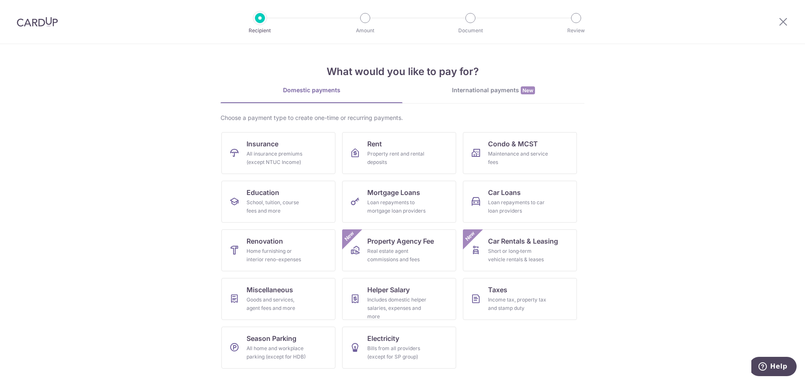
click at [475, 95] on link "International payments New" at bounding box center [494, 94] width 182 height 17
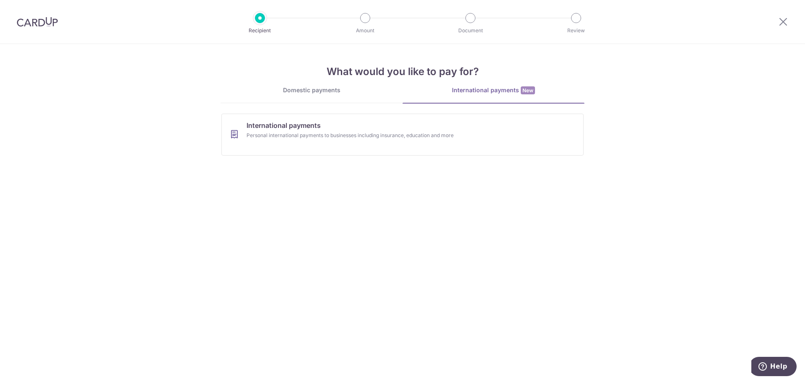
click at [303, 95] on link "Domestic payments" at bounding box center [312, 94] width 182 height 17
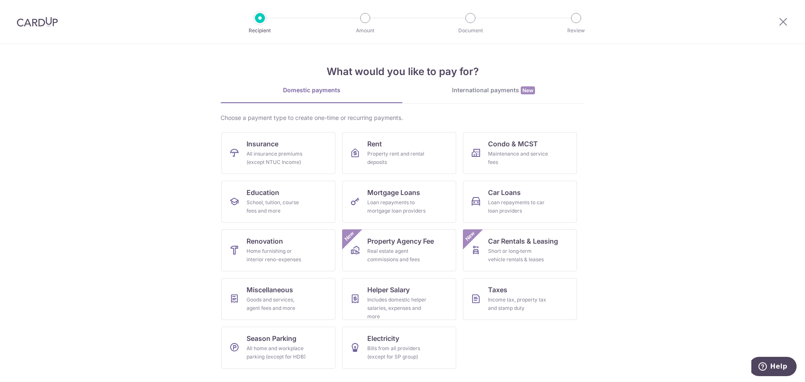
click at [469, 92] on div "International payments New" at bounding box center [494, 90] width 182 height 9
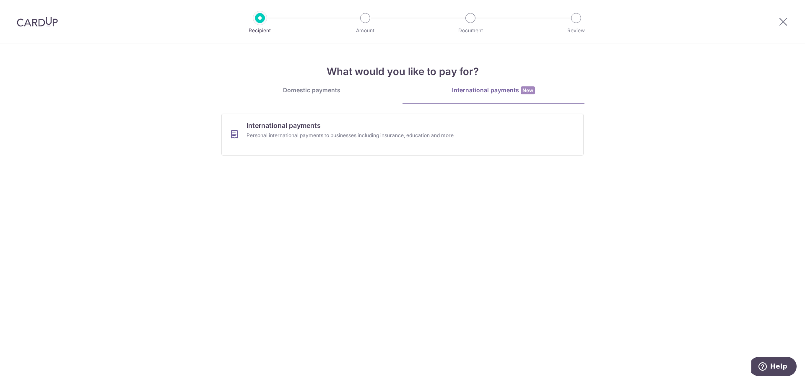
click at [333, 97] on link "Domestic payments" at bounding box center [312, 94] width 182 height 17
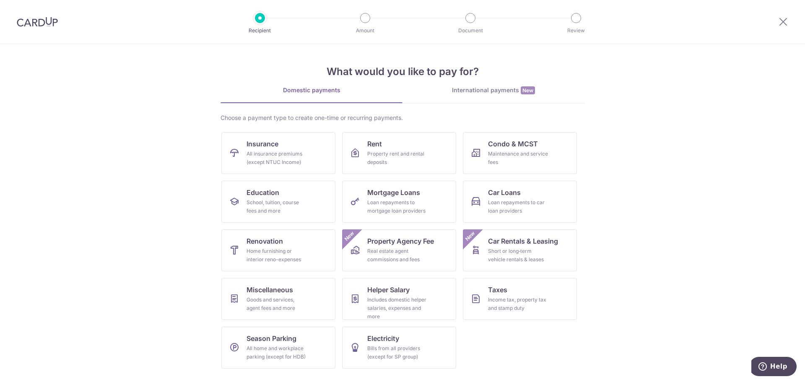
click at [50, 16] on div at bounding box center [37, 22] width 75 height 44
click at [48, 20] on img at bounding box center [37, 22] width 41 height 10
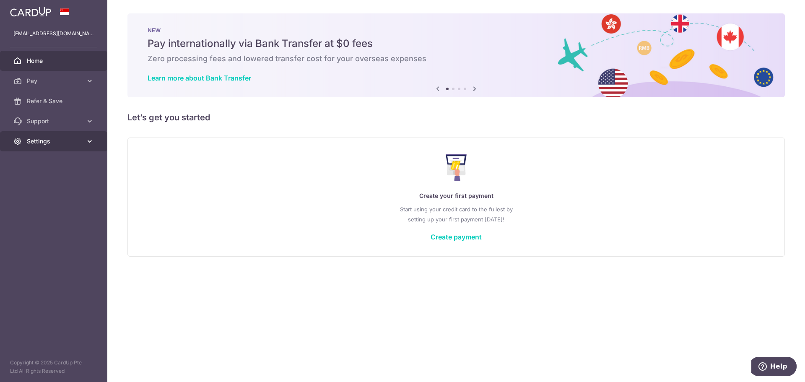
click at [73, 144] on span "Settings" at bounding box center [54, 141] width 55 height 8
click at [67, 159] on span "Account" at bounding box center [54, 161] width 55 height 8
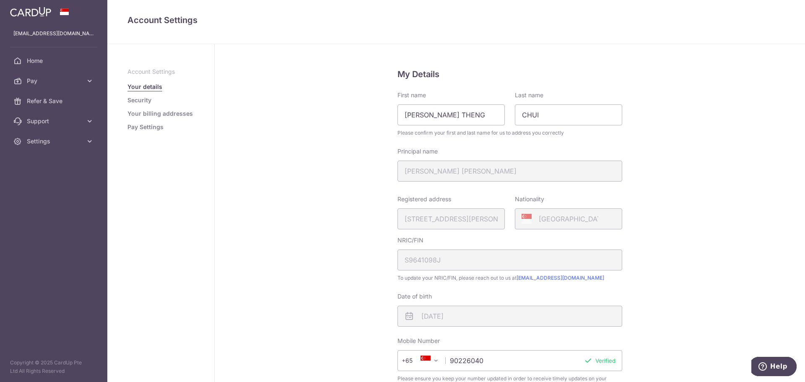
click at [162, 114] on link "Your billing addresses" at bounding box center [160, 113] width 65 height 8
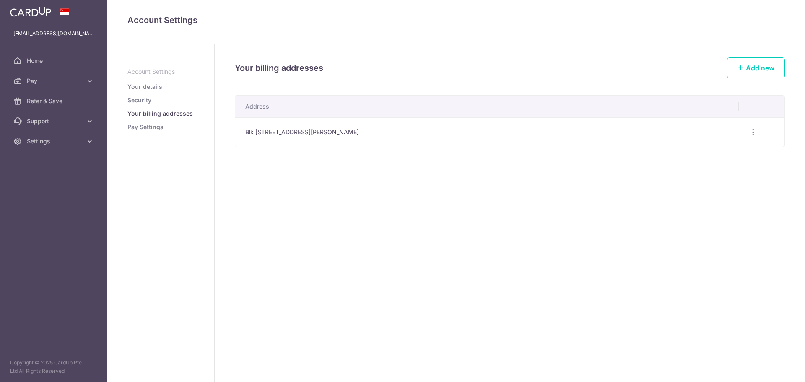
click at [141, 128] on link "Pay Settings" at bounding box center [146, 127] width 36 height 8
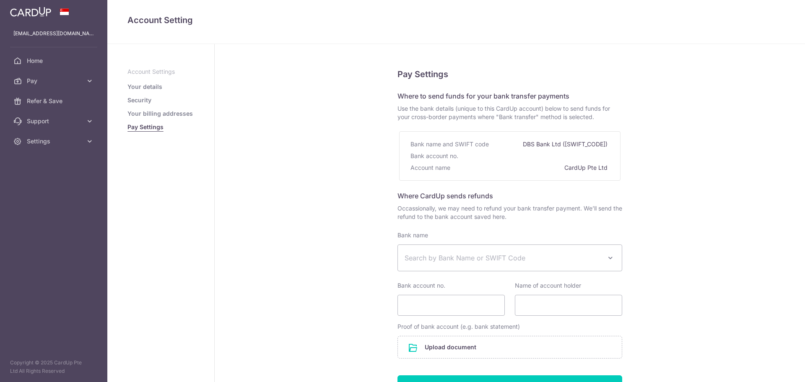
select select
click at [69, 79] on span "Pay" at bounding box center [54, 81] width 55 height 8
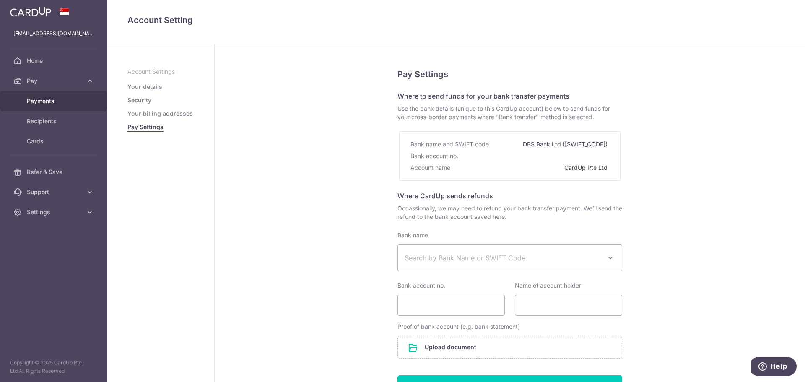
click at [60, 101] on span "Payments" at bounding box center [54, 101] width 55 height 8
